Goal: Task Accomplishment & Management: Manage account settings

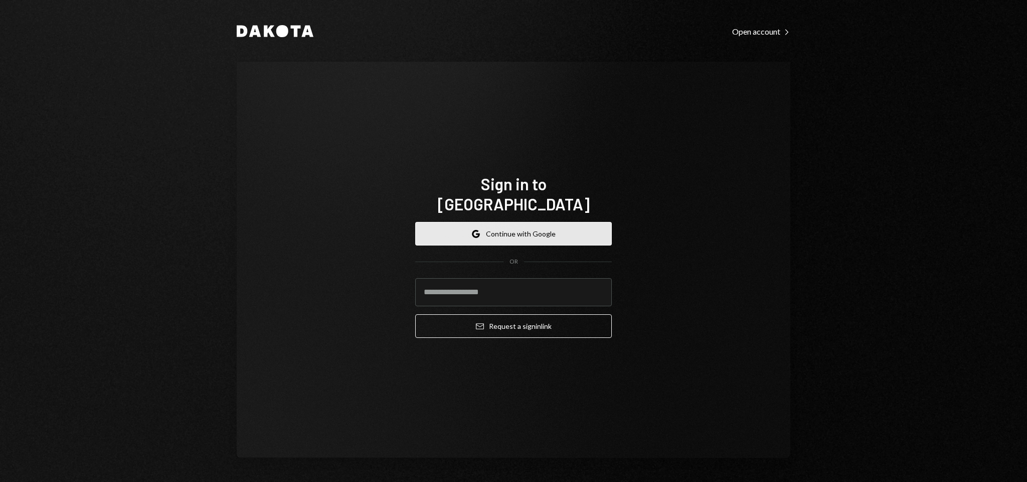
click at [521, 222] on button "Google Continue with Google" at bounding box center [513, 234] width 197 height 24
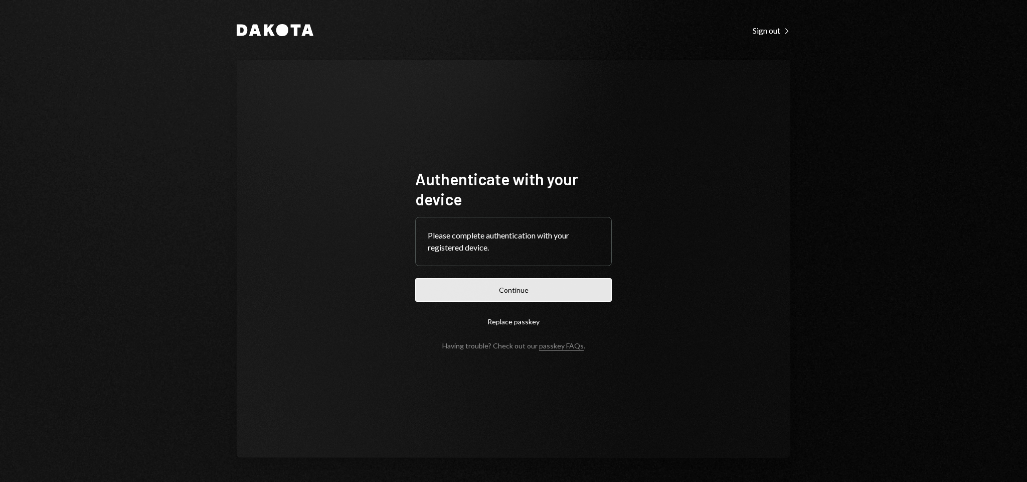
click at [515, 283] on button "Continue" at bounding box center [513, 290] width 197 height 24
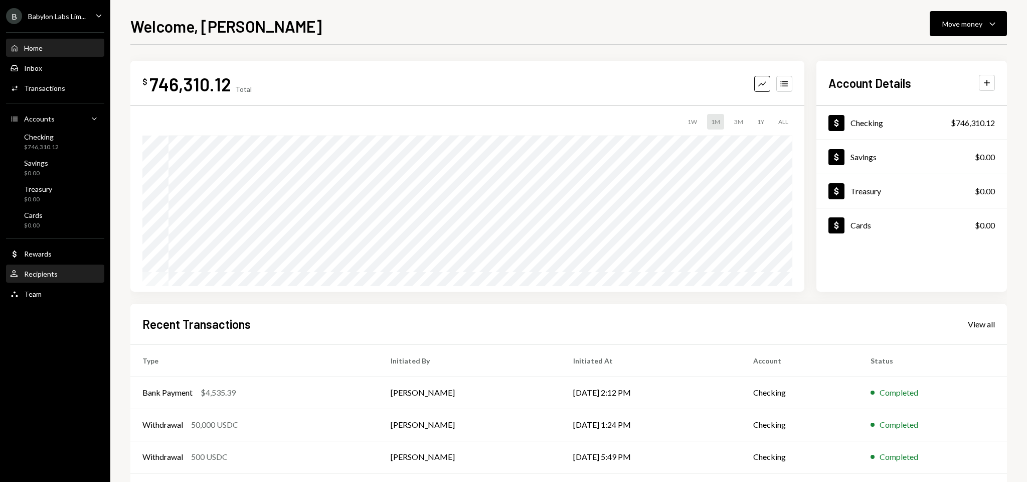
click at [60, 275] on div "User Recipients" at bounding box center [55, 273] width 90 height 9
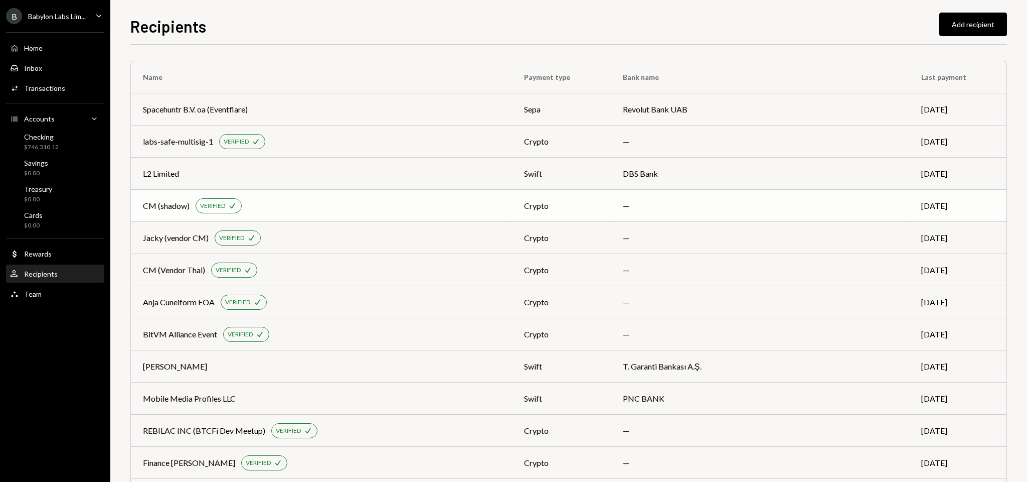
click at [307, 202] on div "CM (shadow) VERIFIED Check" at bounding box center [321, 205] width 357 height 15
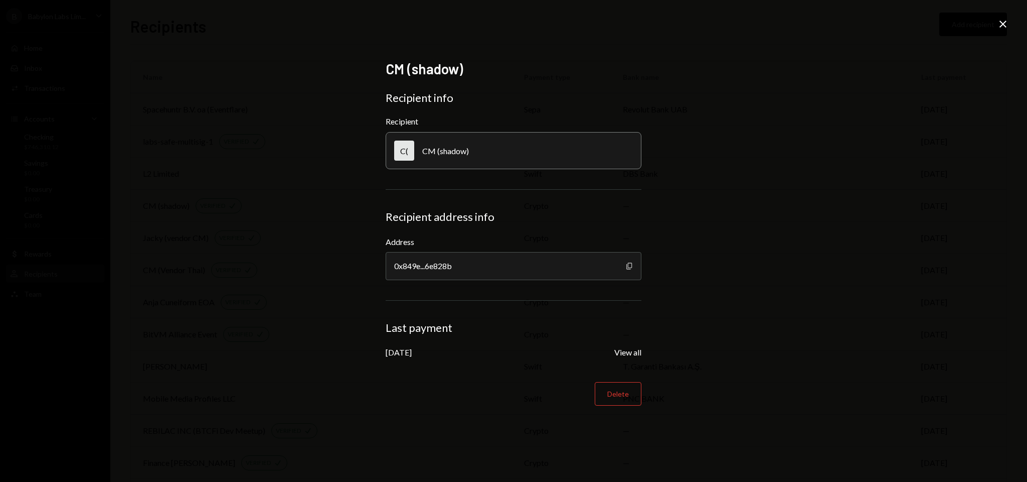
click at [633, 266] on icon "Copy" at bounding box center [630, 266] width 8 height 8
